Goal: Find specific fact: Find specific fact

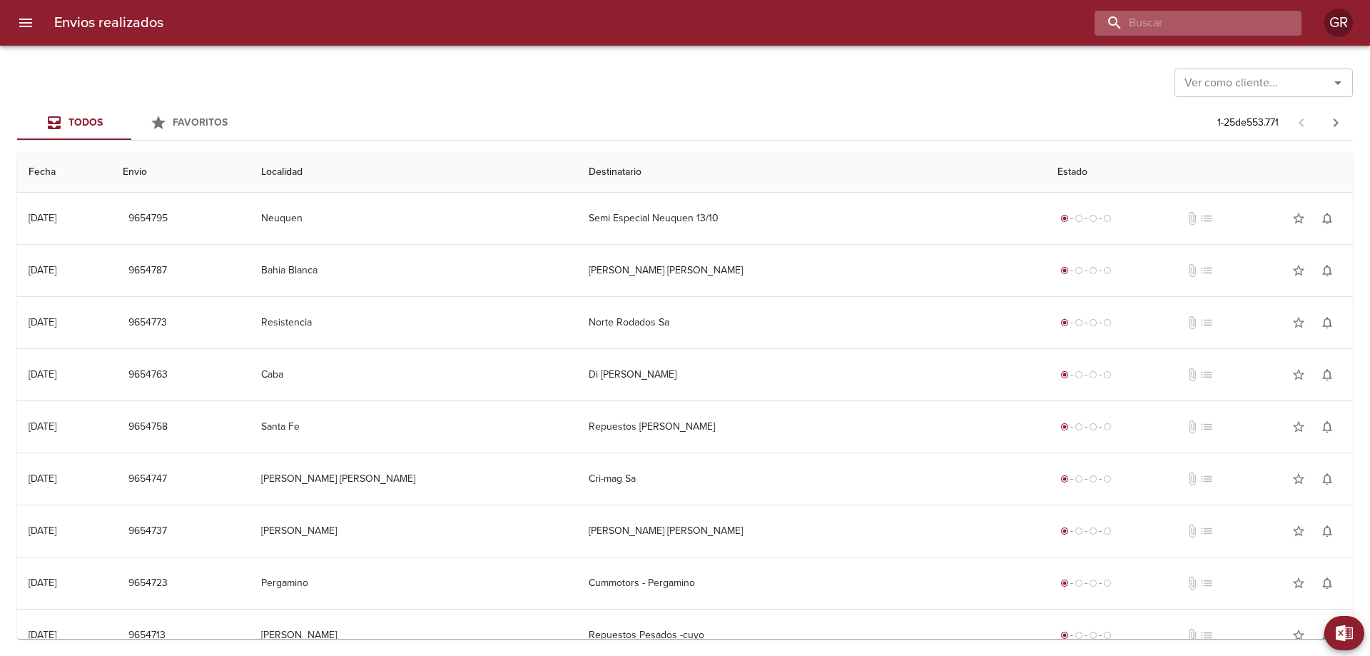
click at [1202, 21] on input "buscar" at bounding box center [1186, 23] width 183 height 25
type input "9640749"
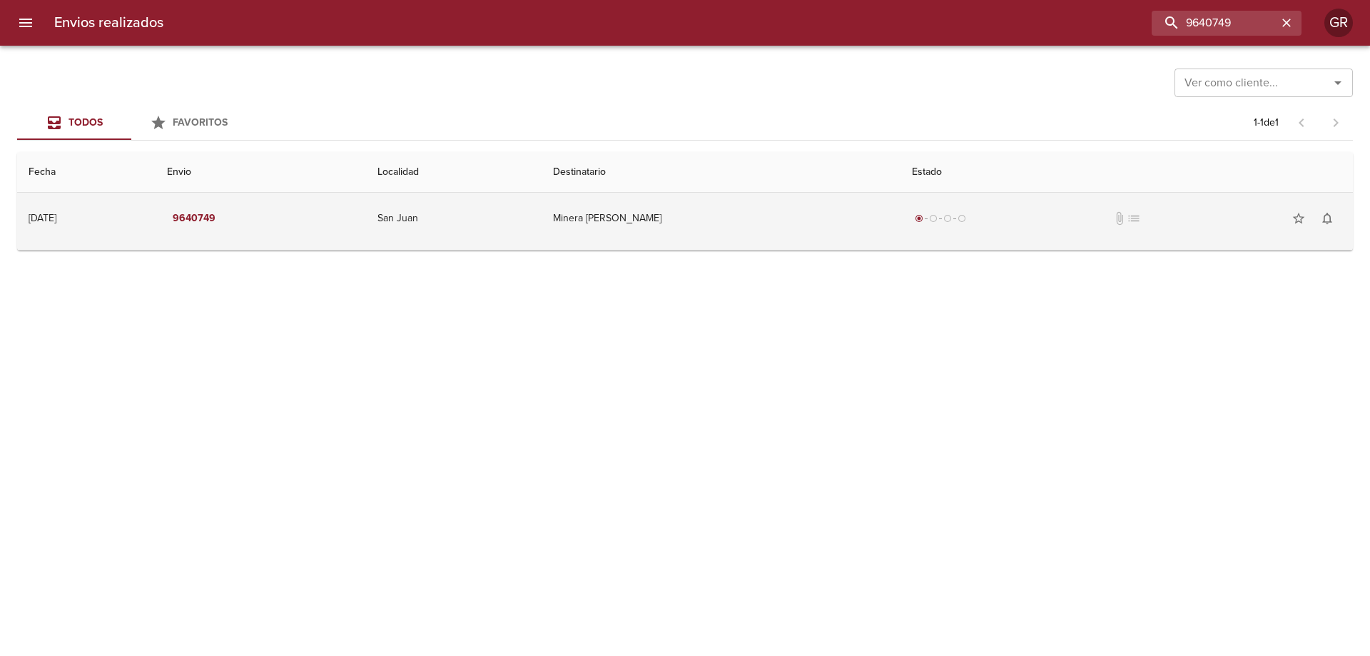
click at [592, 217] on td "Minera [PERSON_NAME]" at bounding box center [721, 218] width 358 height 51
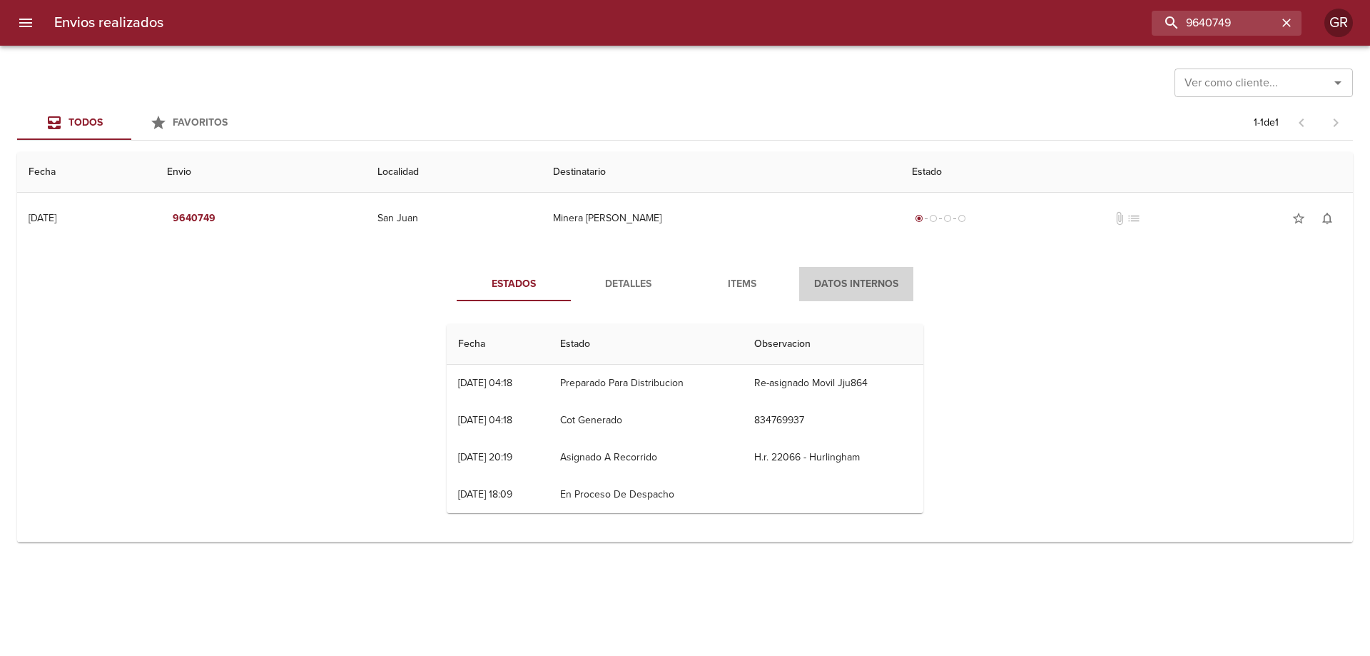
click at [842, 277] on span "Datos Internos" at bounding box center [856, 284] width 97 height 18
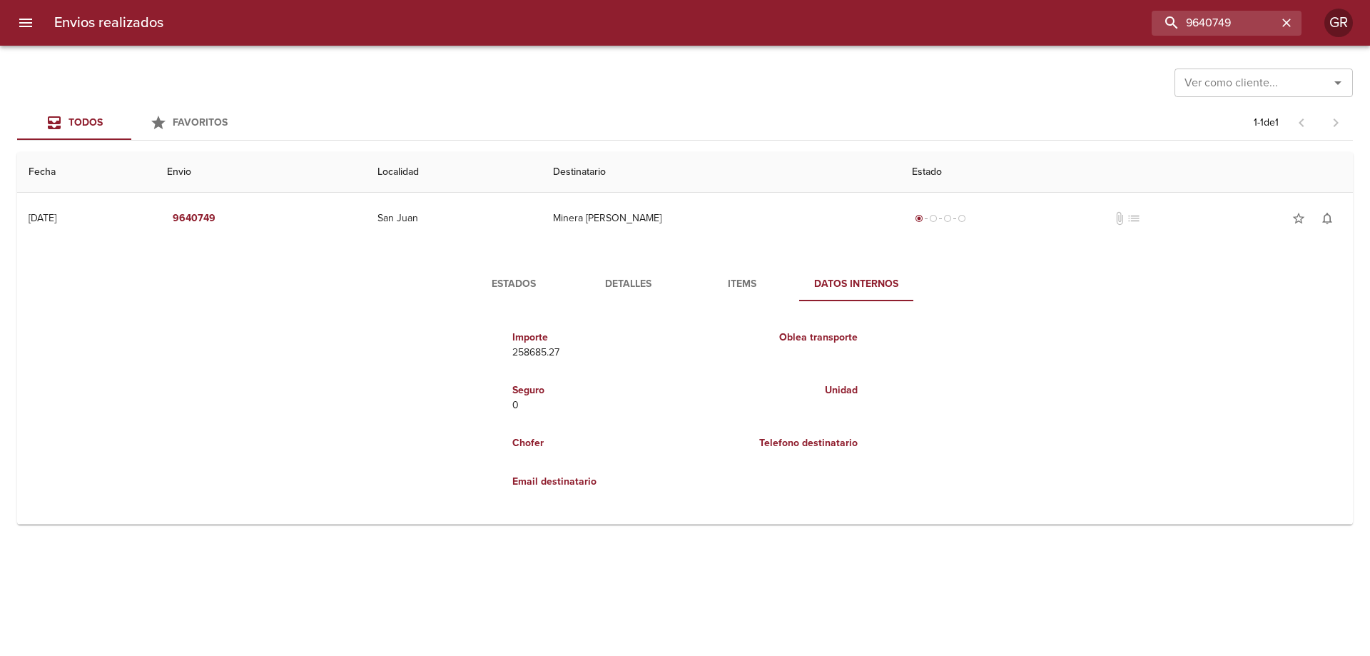
click at [726, 286] on span "Items" at bounding box center [742, 284] width 97 height 18
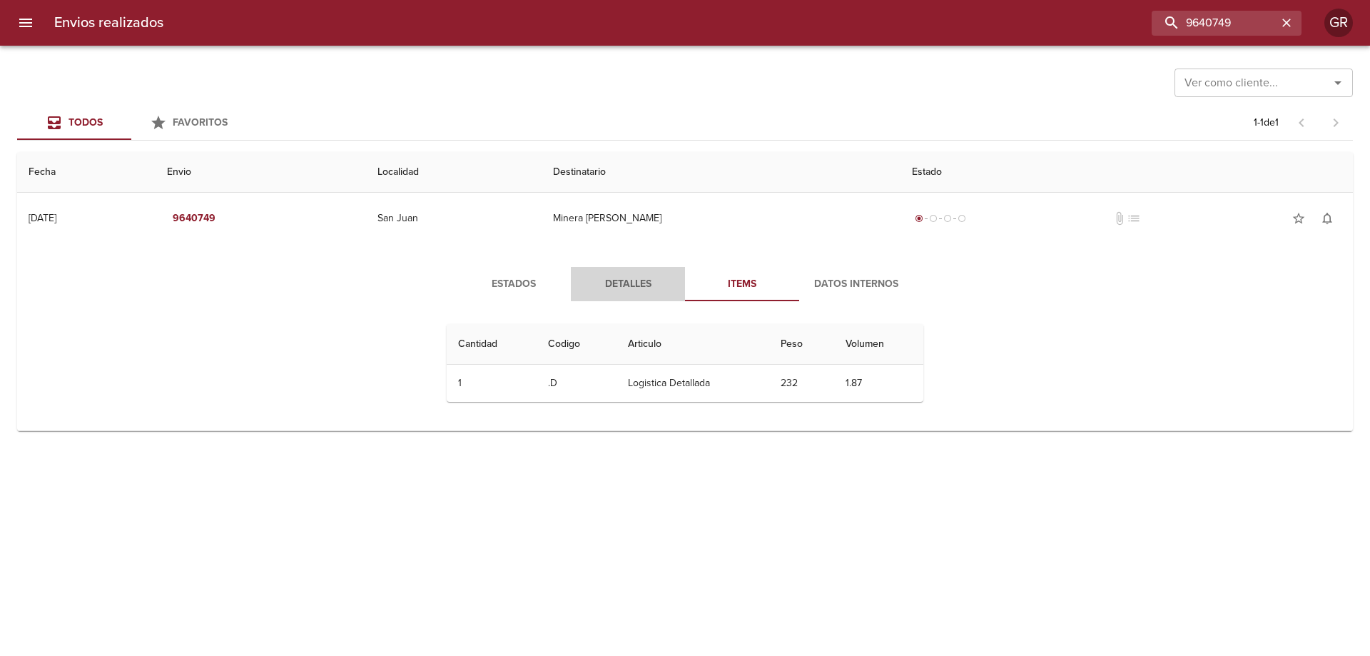
click at [641, 284] on span "Detalles" at bounding box center [627, 284] width 97 height 18
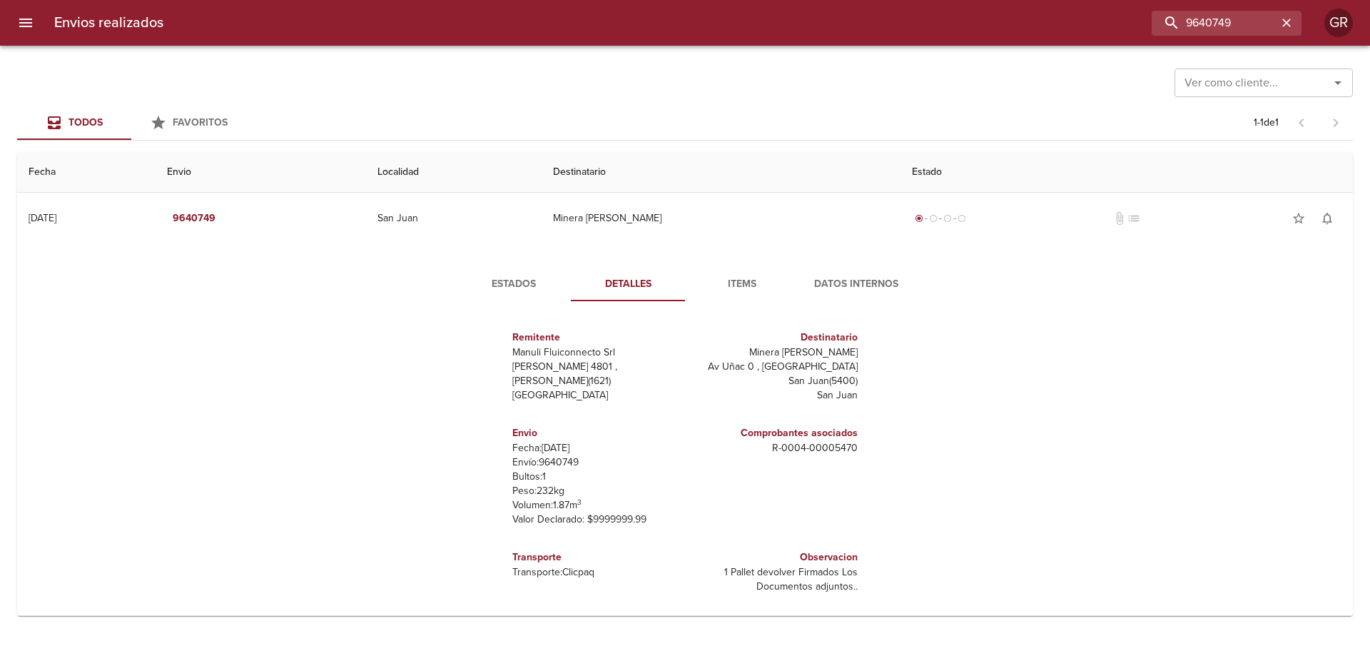
click at [507, 475] on div "Envio Fecha: [DATE] Envío: 9640749 Bultos: 1 Peso: 232 kg Volumen: 1.87 m 3 Val…" at bounding box center [596, 476] width 178 height 124
drag, startPoint x: 540, startPoint y: 478, endPoint x: 588, endPoint y: 494, distance: 50.3
click at [588, 494] on div "Envio Fecha: [DATE] Envío: 9640749 Bultos: 1 Peso: 232 kg Volumen: 1.87 m 3 Val…" at bounding box center [595, 476] width 167 height 113
copy div "1 Peso: 232 kg"
